Goal: Navigation & Orientation: Find specific page/section

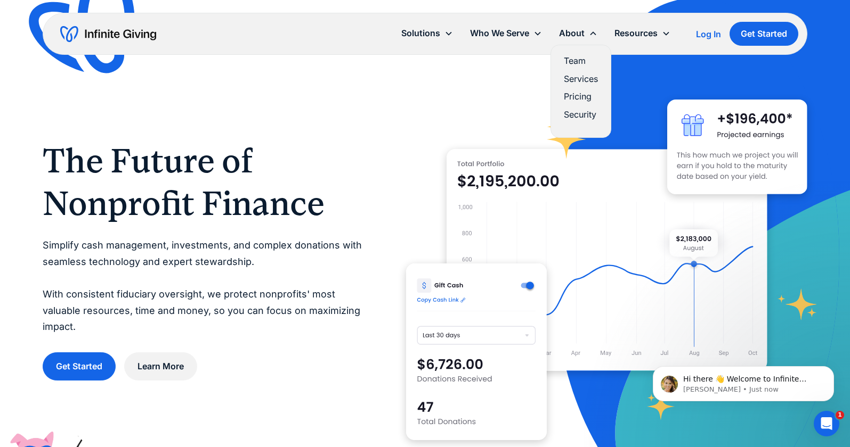
click at [576, 60] on link "Team" at bounding box center [580, 61] width 34 height 14
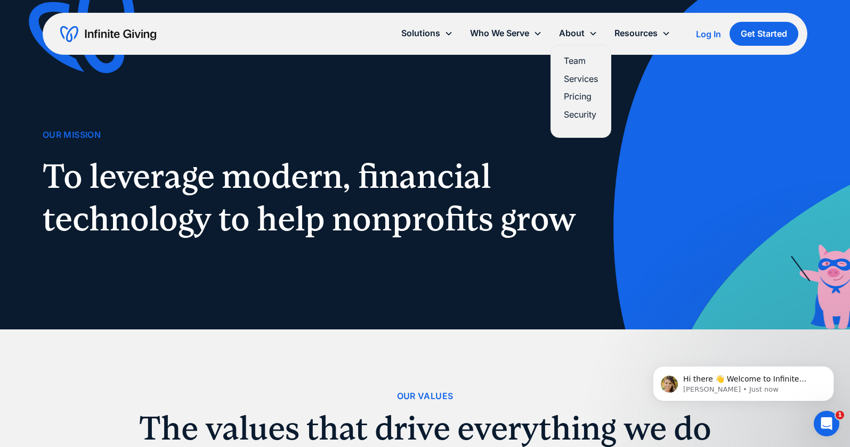
click at [580, 79] on link "Services" at bounding box center [580, 79] width 34 height 14
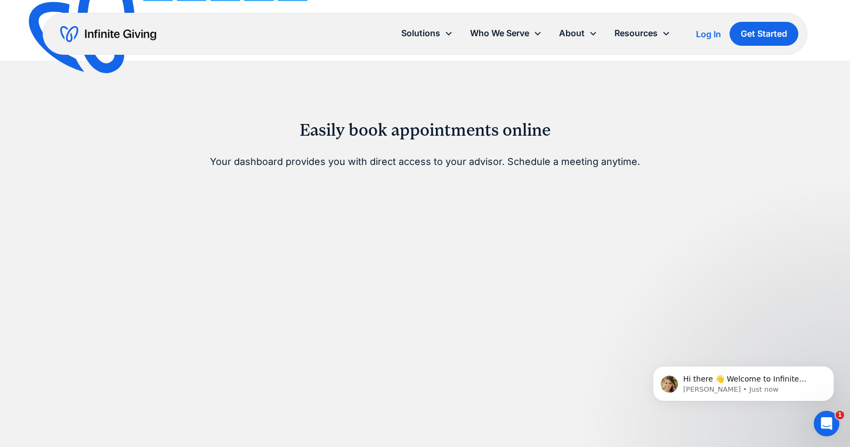
scroll to position [683, 0]
